Goal: Use online tool/utility

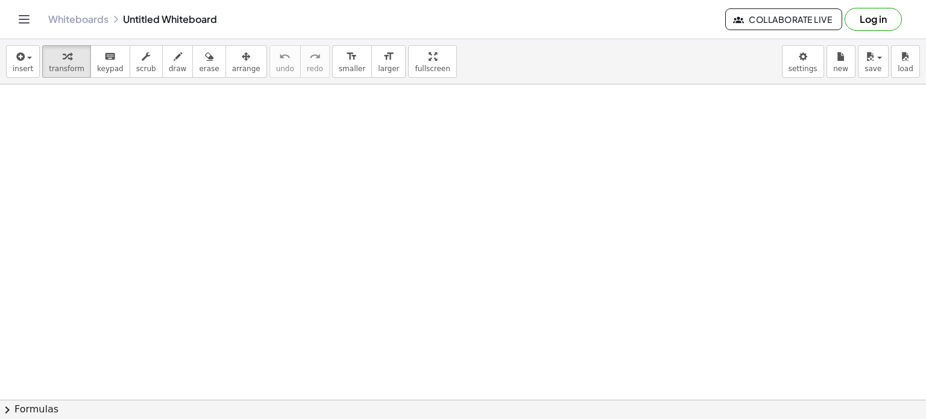
drag, startPoint x: 349, startPoint y: 14, endPoint x: 484, endPoint y: 273, distance: 291.3
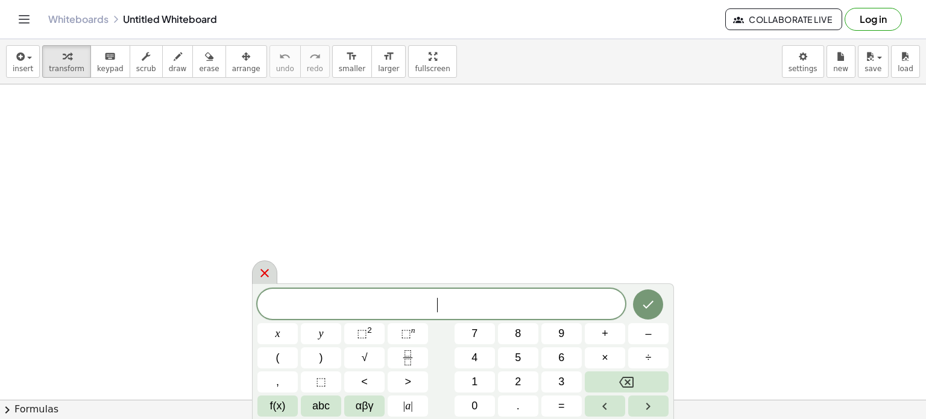
click at [262, 265] on div at bounding box center [264, 271] width 25 height 23
